Goal: Transaction & Acquisition: Purchase product/service

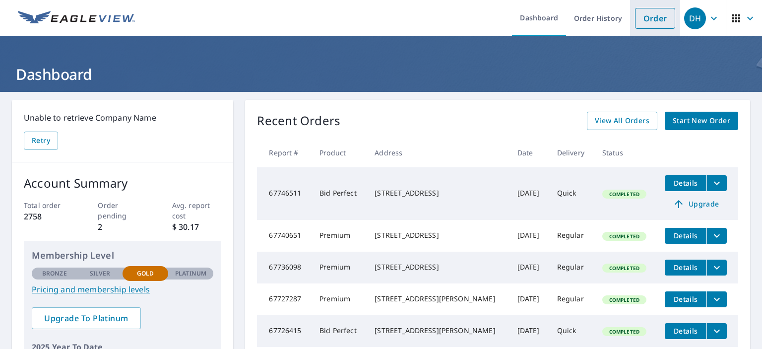
click at [647, 21] on link "Order" at bounding box center [655, 18] width 40 height 21
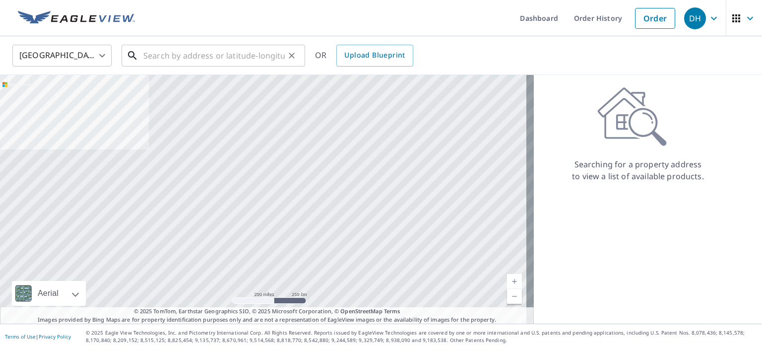
click at [159, 56] on input "text" at bounding box center [213, 56] width 141 height 28
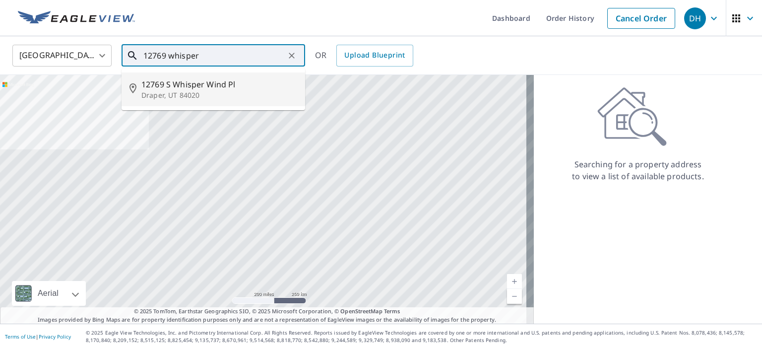
click at [196, 90] on p "Draper, UT 84020" at bounding box center [219, 95] width 156 height 10
type input "12769 S Whisper Wind Pl Draper, UT 84020"
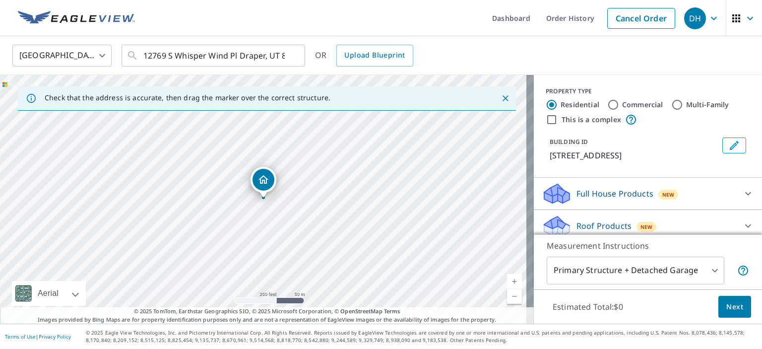
click at [508, 277] on link "Current Level 17, Zoom In" at bounding box center [514, 281] width 15 height 15
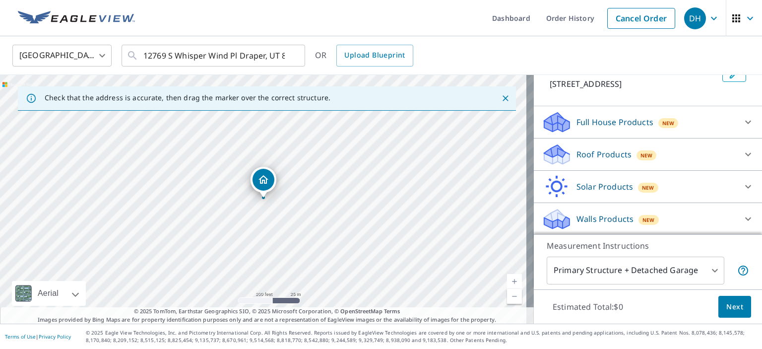
scroll to position [78, 0]
click at [742, 158] on icon at bounding box center [748, 153] width 12 height 12
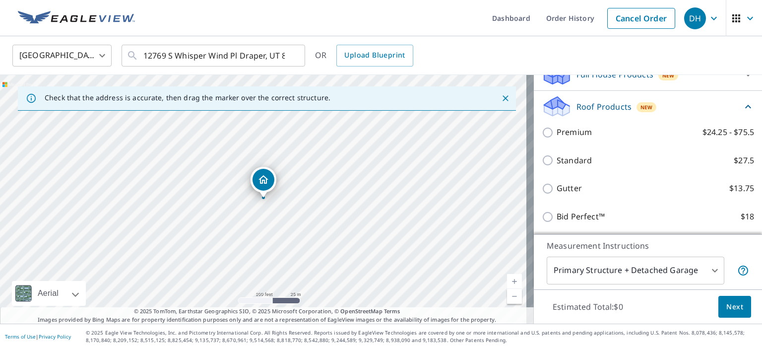
scroll to position [178, 0]
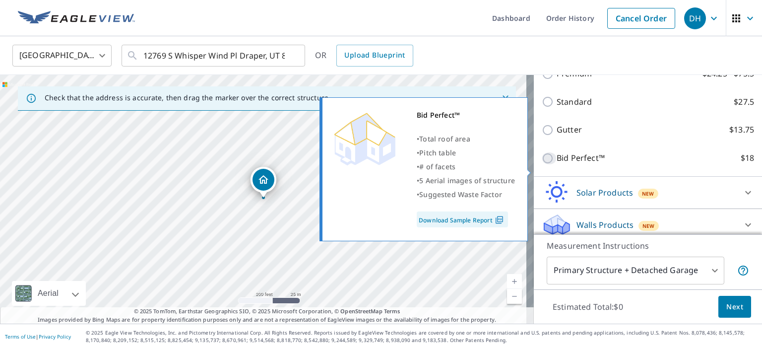
click at [542, 164] on input "Bid Perfect™ $18" at bounding box center [549, 158] width 15 height 12
checkbox input "true"
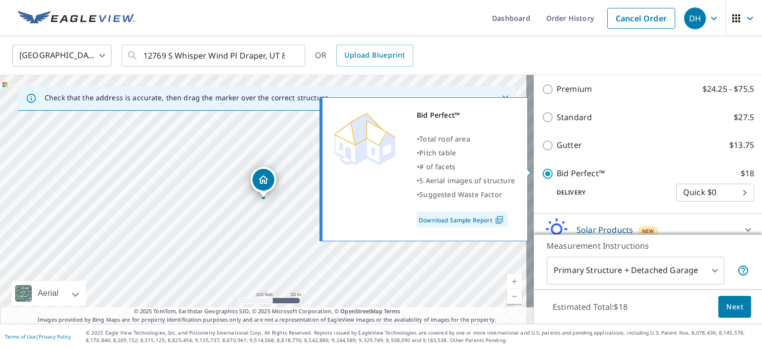
scroll to position [193, 0]
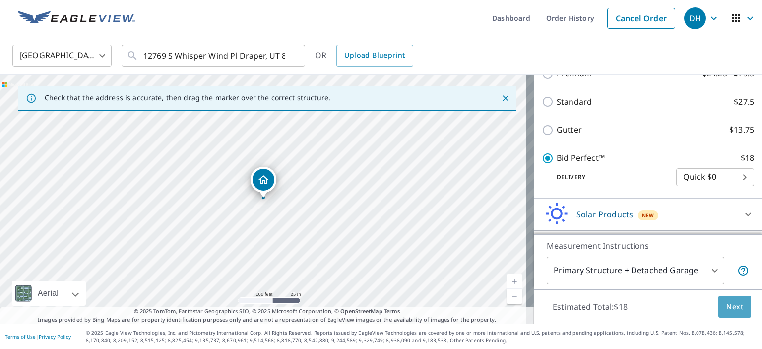
click at [736, 303] on button "Next" at bounding box center [734, 307] width 33 height 22
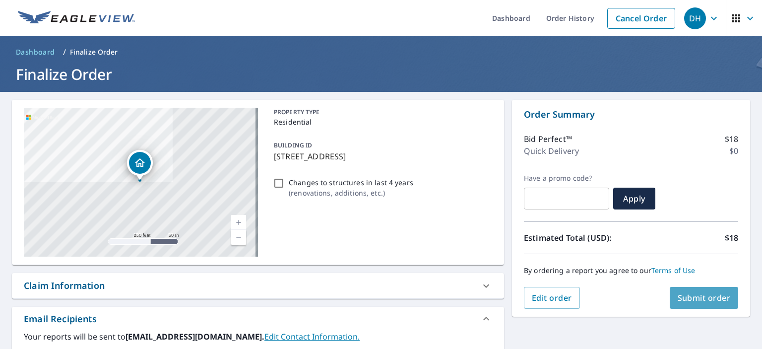
click at [697, 292] on span "Submit order" at bounding box center [703, 297] width 53 height 11
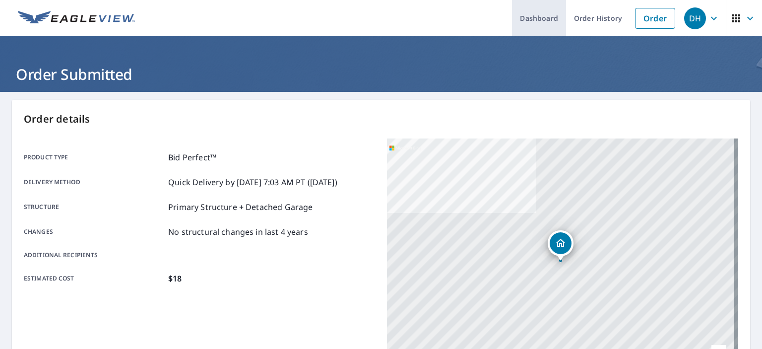
click at [536, 19] on link "Dashboard" at bounding box center [539, 18] width 54 height 36
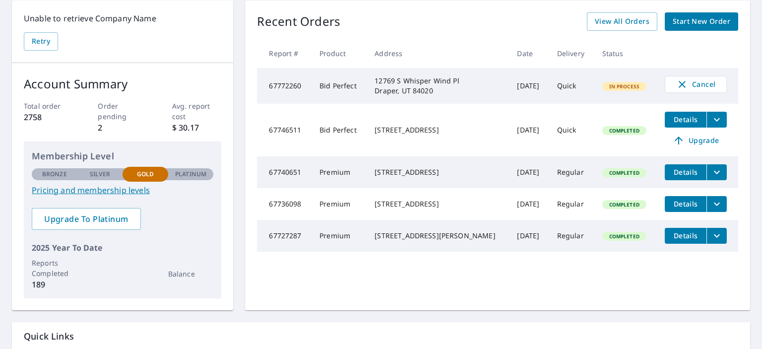
scroll to position [50, 0]
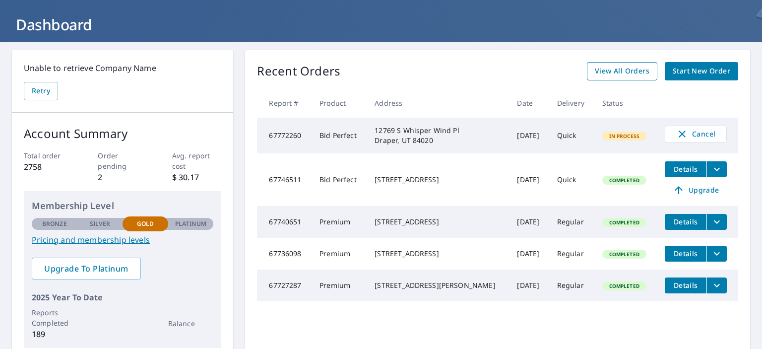
click at [619, 71] on span "View All Orders" at bounding box center [622, 71] width 55 height 12
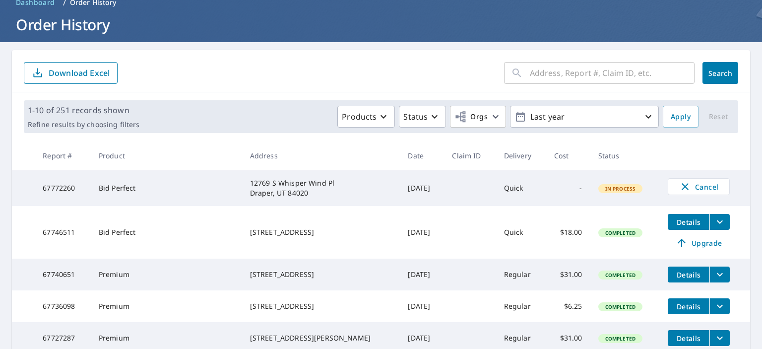
click at [540, 73] on input "text" at bounding box center [612, 73] width 165 height 28
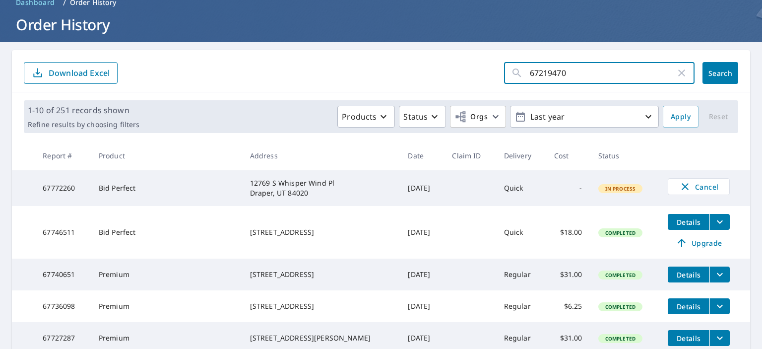
type input "67219470"
click at [714, 77] on span "Search" at bounding box center [720, 72] width 20 height 9
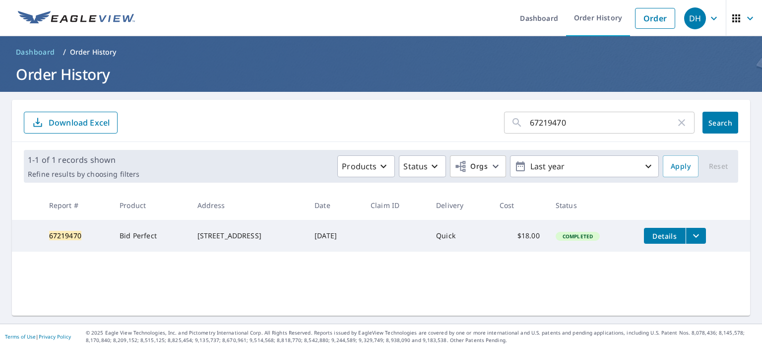
click at [694, 238] on icon "filesDropdownBtn-67219470" at bounding box center [696, 236] width 12 height 12
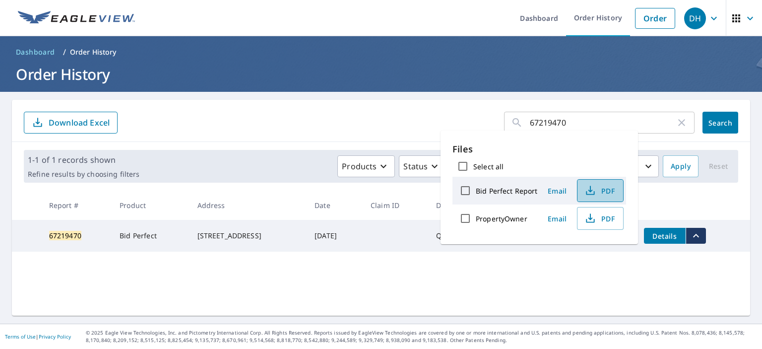
click at [601, 191] on span "PDF" at bounding box center [599, 190] width 32 height 12
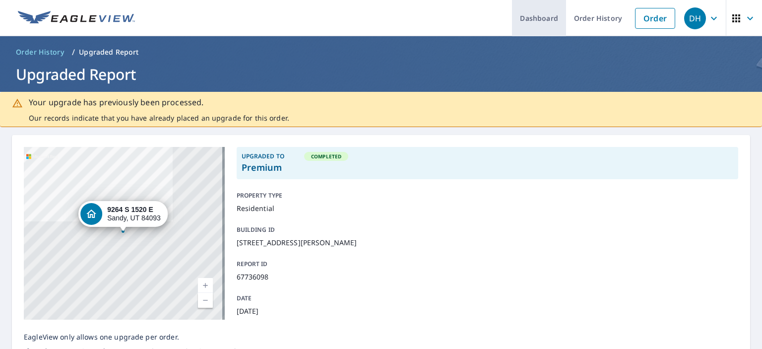
click at [534, 23] on link "Dashboard" at bounding box center [539, 18] width 54 height 36
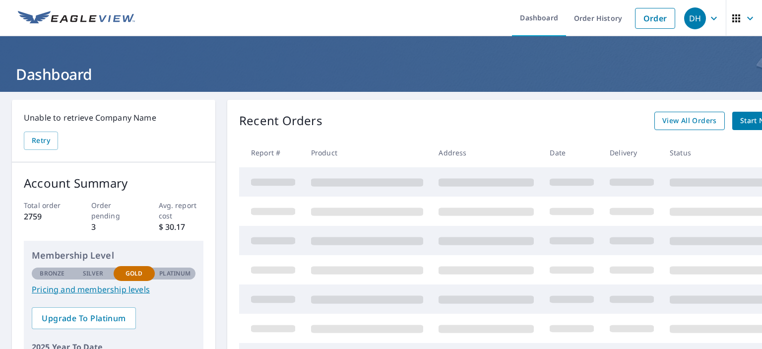
click at [694, 122] on span "View All Orders" at bounding box center [689, 121] width 55 height 12
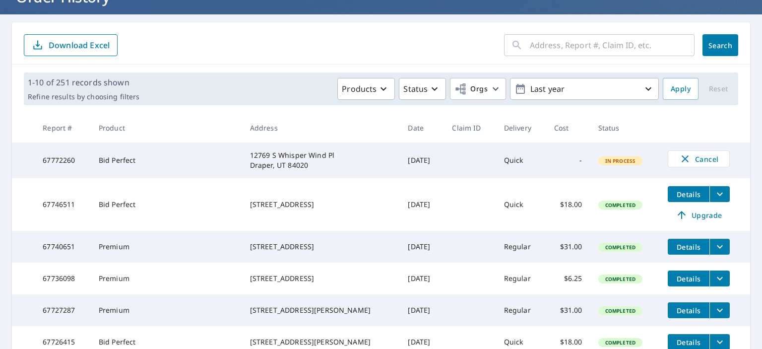
scroll to position [99, 0]
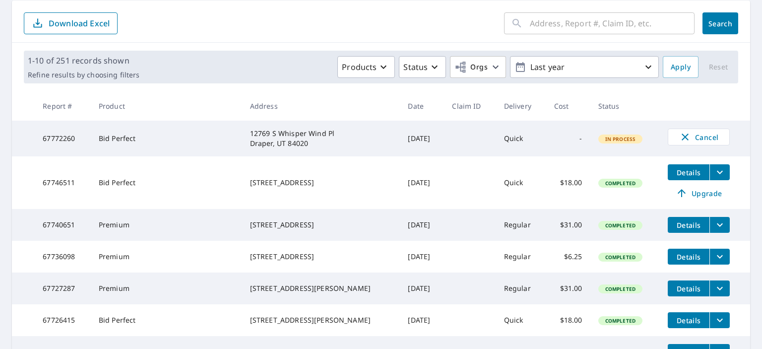
click at [714, 259] on icon "filesDropdownBtn-67736098" at bounding box center [720, 256] width 12 height 12
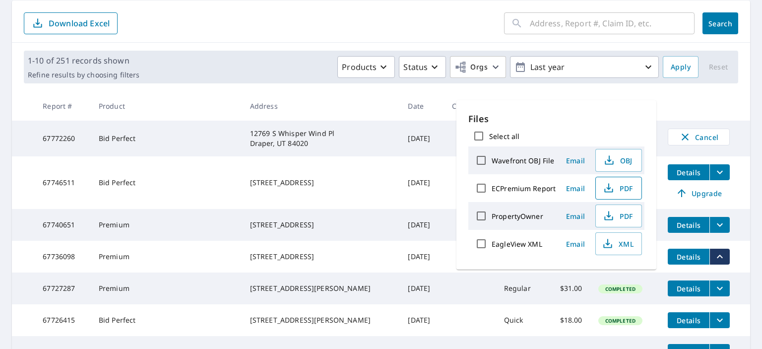
click at [625, 191] on span "PDF" at bounding box center [618, 188] width 32 height 12
